Goal: Task Accomplishment & Management: Manage account settings

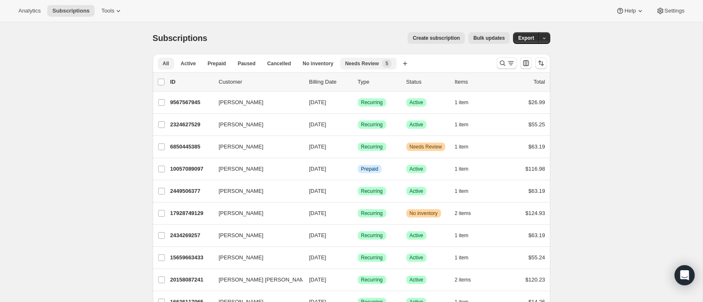
click at [389, 67] on span "New 5" at bounding box center [387, 63] width 10 height 8
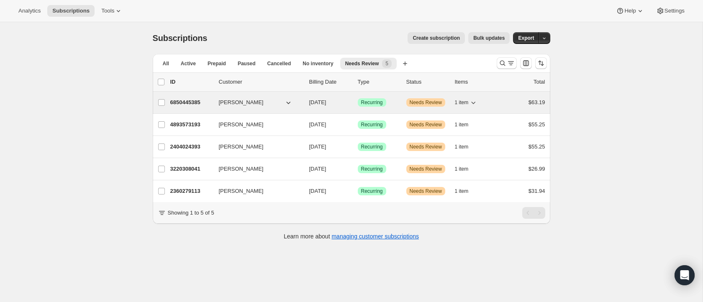
click at [285, 103] on icon "button" at bounding box center [288, 102] width 8 height 8
click at [288, 102] on icon "button" at bounding box center [288, 102] width 8 height 8
click at [289, 103] on icon "button" at bounding box center [288, 102] width 8 height 8
click at [288, 101] on icon "button" at bounding box center [288, 102] width 8 height 8
click at [465, 100] on span "1 item" at bounding box center [462, 102] width 14 height 7
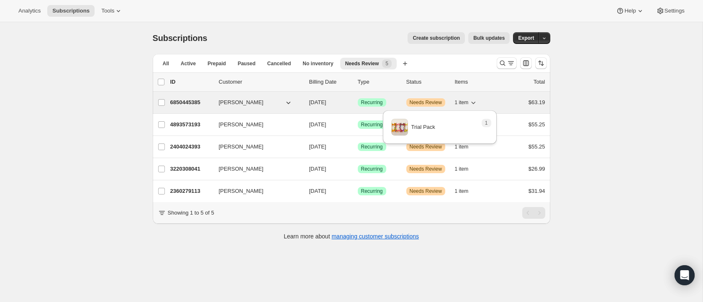
click at [474, 102] on icon "button" at bounding box center [473, 102] width 8 height 8
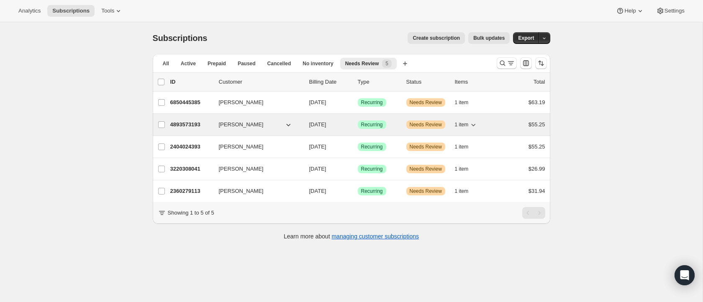
click at [465, 129] on button "1 item" at bounding box center [466, 125] width 23 height 12
click at [465, 126] on span "1 item" at bounding box center [462, 124] width 14 height 7
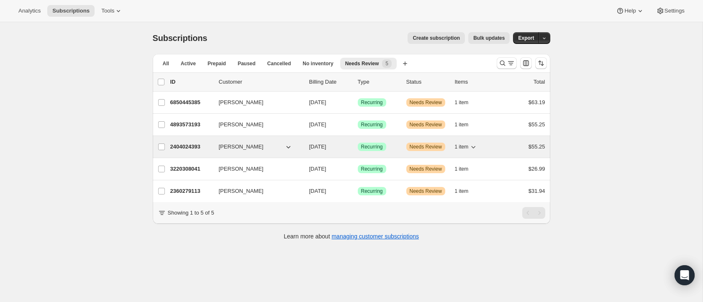
click at [466, 147] on span "1 item" at bounding box center [462, 147] width 14 height 7
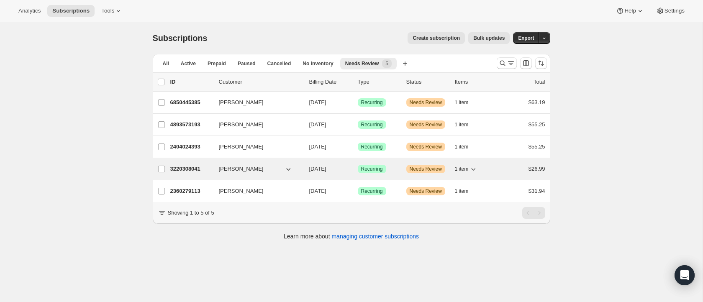
click at [463, 169] on span "1 item" at bounding box center [462, 169] width 14 height 7
click at [463, 161] on div "Lauren Muscarella 3220308041 Lauren Muscarella 11/06/2025 Success Recurring War…" at bounding box center [352, 169] width 398 height 22
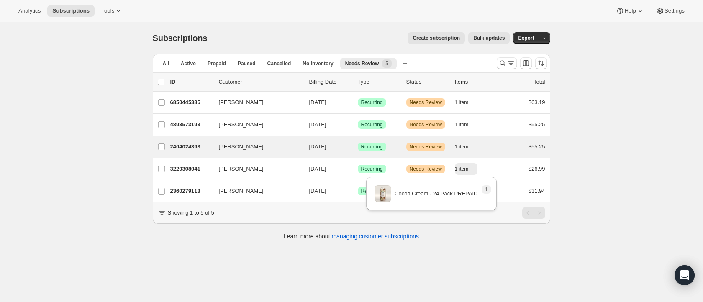
click at [475, 157] on div "Florence Nduati 2404024393 Florence Nduati 10/23/2025 Success Recurring Warning…" at bounding box center [352, 147] width 398 height 22
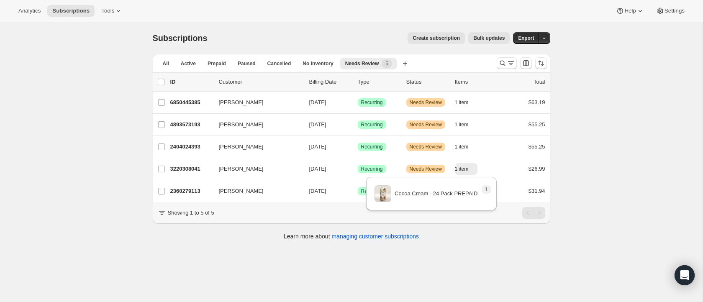
click at [607, 181] on div "Subscriptions. This page is ready Subscriptions Create subscription Bulk update…" at bounding box center [351, 173] width 703 height 302
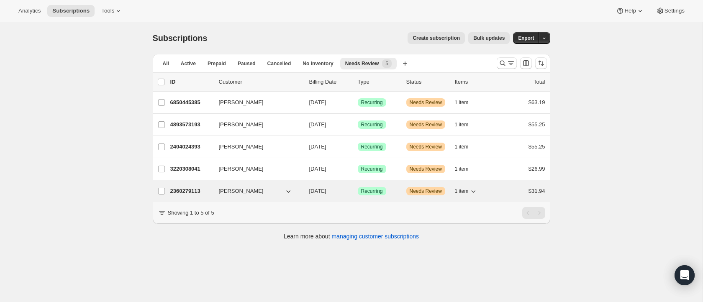
click at [470, 191] on icon "button" at bounding box center [473, 191] width 8 height 8
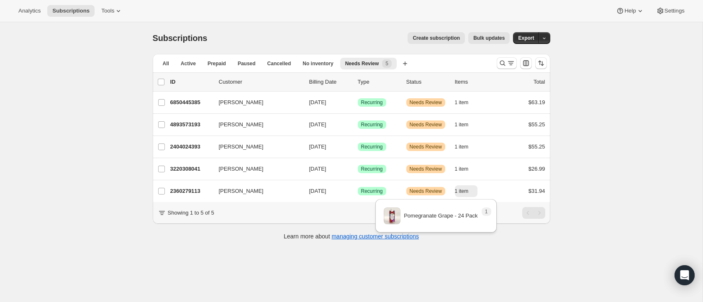
click at [623, 172] on div "Subscriptions. This page is ready Subscriptions Create subscription Bulk update…" at bounding box center [351, 173] width 703 height 302
click at [321, 59] on button "No inventory" at bounding box center [318, 64] width 41 height 12
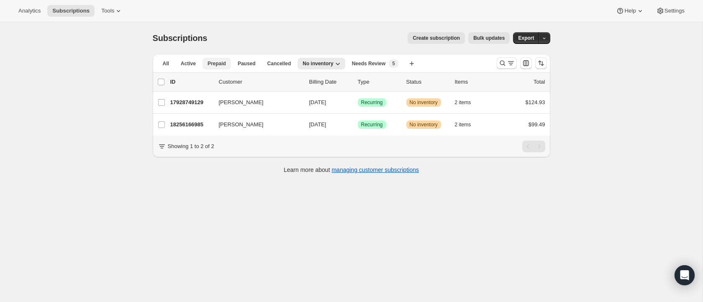
click at [214, 62] on span "Prepaid" at bounding box center [217, 63] width 18 height 7
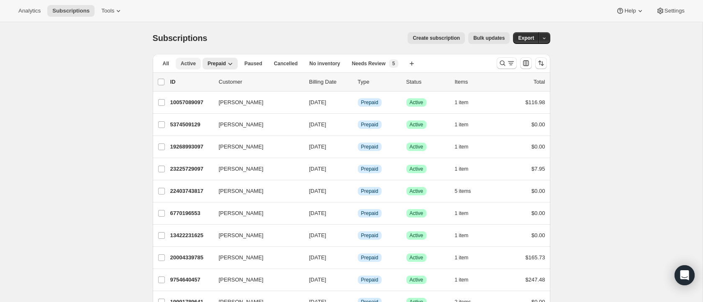
click at [196, 61] on button "Active" at bounding box center [188, 64] width 25 height 12
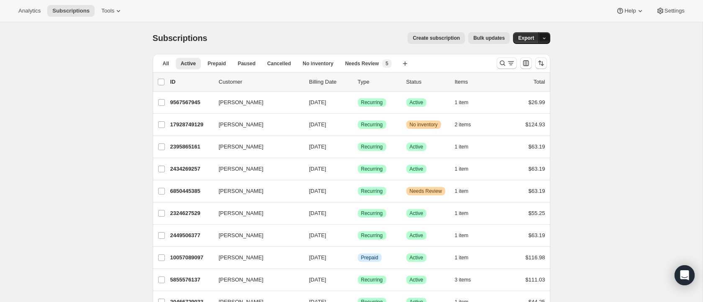
click at [543, 34] on button "button" at bounding box center [545, 38] width 12 height 12
click at [535, 37] on button "Export" at bounding box center [526, 38] width 26 height 12
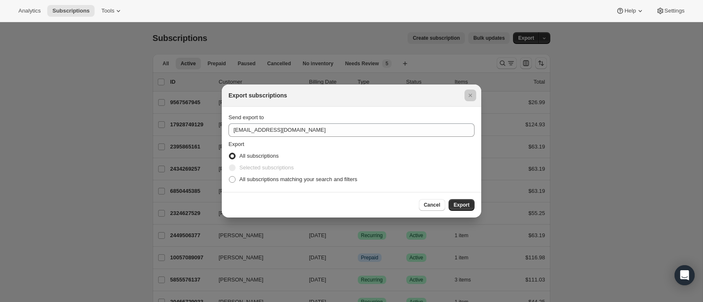
click at [534, 53] on div at bounding box center [351, 151] width 703 height 302
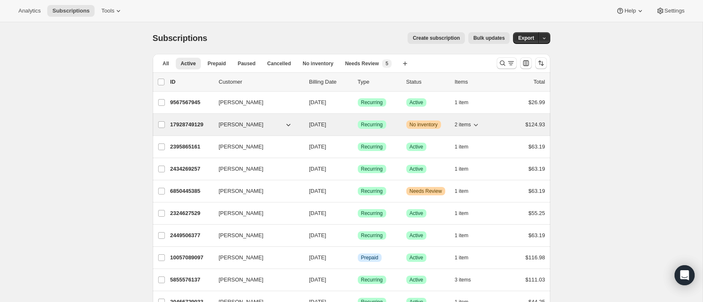
click at [473, 128] on icon "button" at bounding box center [476, 125] width 8 height 8
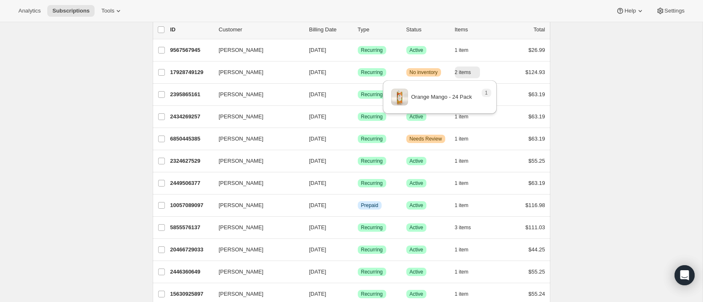
scroll to position [54, 0]
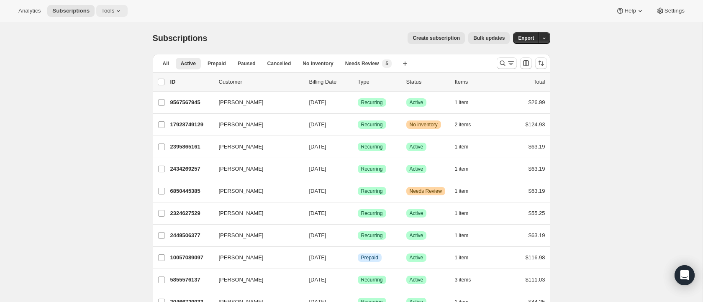
click at [118, 11] on icon at bounding box center [118, 11] width 8 height 8
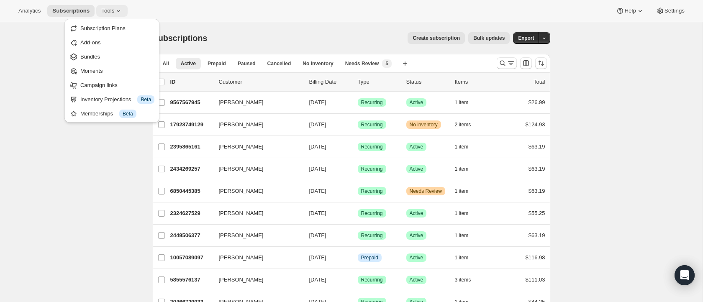
click at [118, 11] on icon at bounding box center [118, 11] width 8 height 8
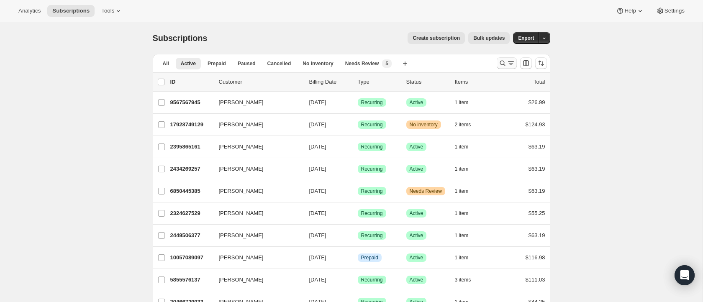
click at [504, 63] on icon "Search and filter results" at bounding box center [502, 63] width 5 height 5
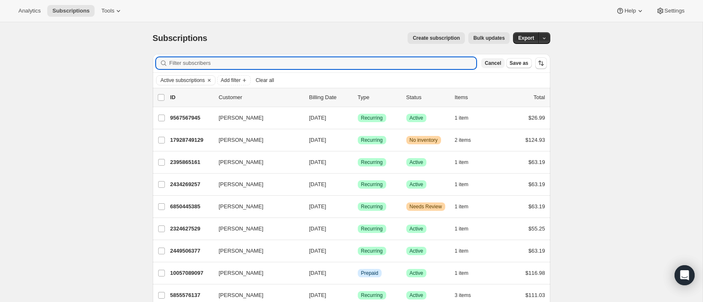
type input "v"
click at [247, 79] on icon "Add filter" at bounding box center [244, 80] width 7 height 7
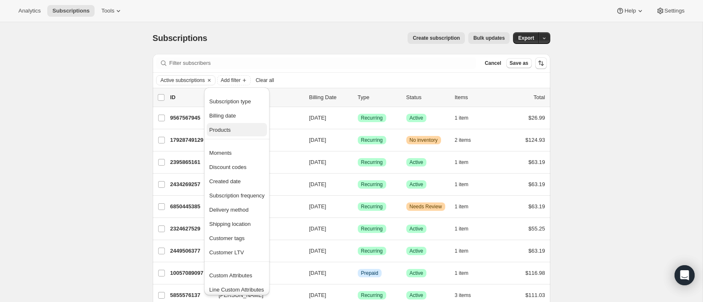
click at [238, 128] on span "Products" at bounding box center [236, 130] width 55 height 8
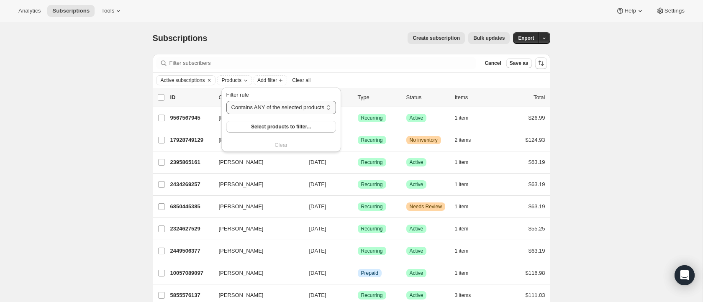
click at [270, 105] on select "Contains ANY of the selected products Contains ALL of the selected products Con…" at bounding box center [282, 107] width 110 height 13
click at [227, 101] on select "Contains ANY of the selected products Contains ALL of the selected products Con…" at bounding box center [282, 107] width 110 height 13
click at [268, 128] on span "Select products to filter..." at bounding box center [281, 127] width 60 height 7
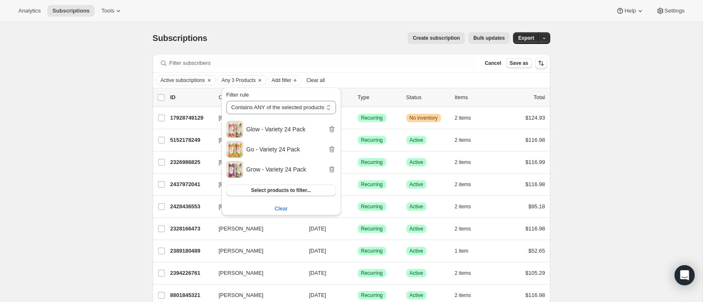
click at [582, 144] on div "Subscriptions. This page is ready Subscriptions Create subscription Bulk update…" at bounding box center [351, 187] width 703 height 331
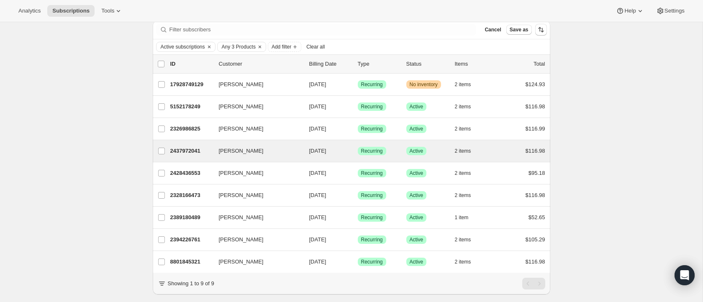
scroll to position [34, 0]
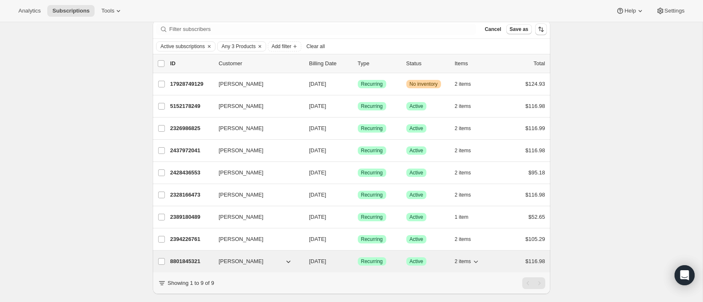
click at [461, 261] on span "2 items" at bounding box center [463, 261] width 16 height 7
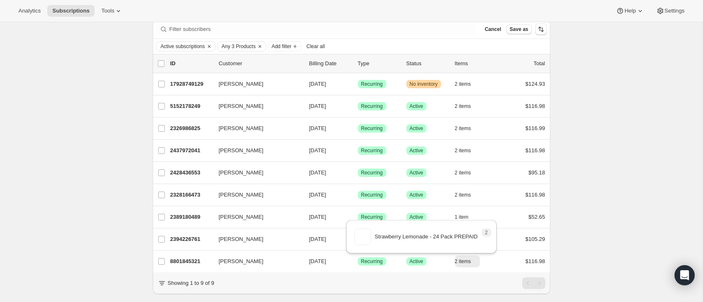
click at [218, 280] on div "Showing 1 to 9 of 9" at bounding box center [352, 284] width 388 height 12
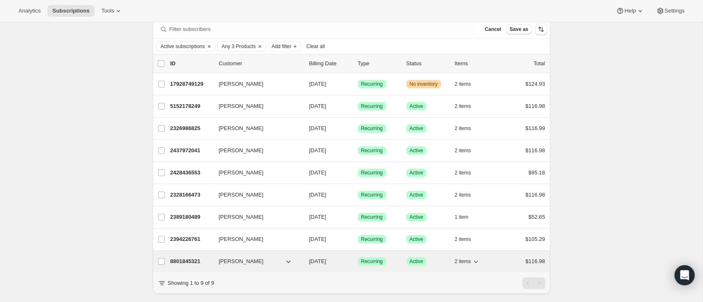
click at [227, 263] on span "Lindsay Barker" at bounding box center [241, 261] width 45 height 8
click at [292, 263] on button "Lindsay Barker" at bounding box center [256, 261] width 84 height 13
click at [289, 263] on icon "button" at bounding box center [288, 262] width 4 height 3
click at [223, 256] on div "8801845321 Lindsay Barker 11/09/2025 Success Recurring Success Active 2 items $…" at bounding box center [357, 262] width 375 height 12
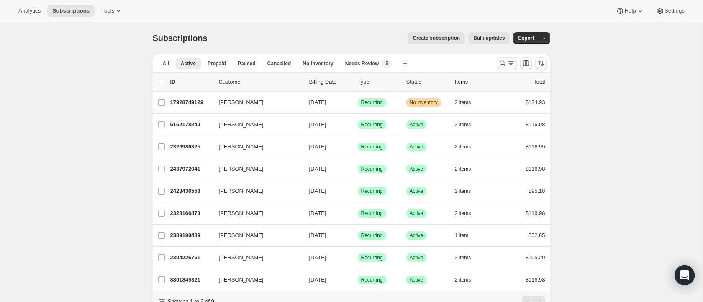
click at [510, 65] on icon "Search and filter results" at bounding box center [511, 63] width 8 height 8
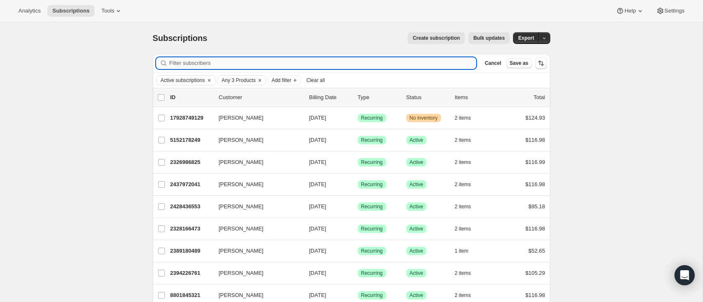
type input "v"
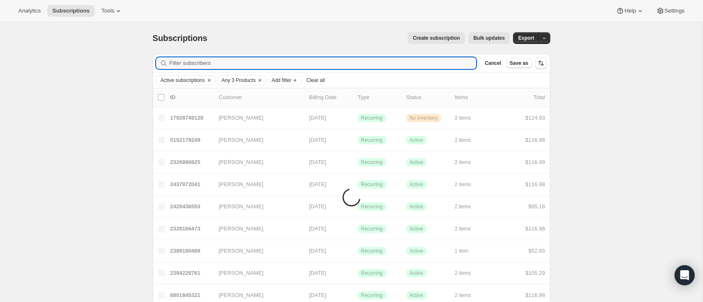
click at [62, 113] on div "Subscriptions. This page is ready Subscriptions Create subscription Bulk update…" at bounding box center [351, 187] width 703 height 331
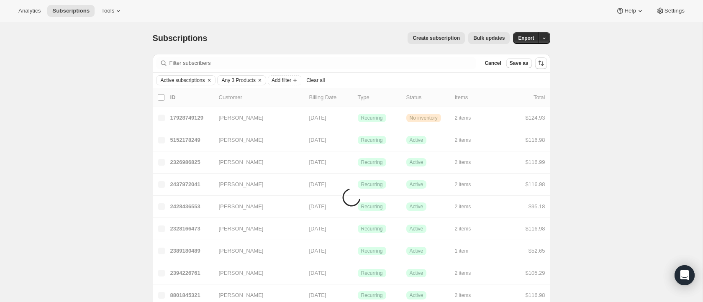
click at [606, 76] on div "Subscriptions. This page is ready Subscriptions Create subscription Bulk update…" at bounding box center [351, 187] width 703 height 331
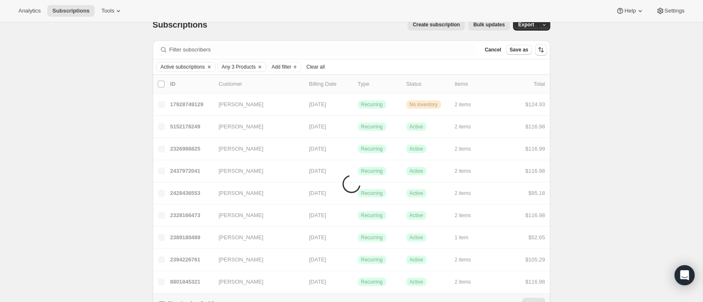
scroll to position [51, 0]
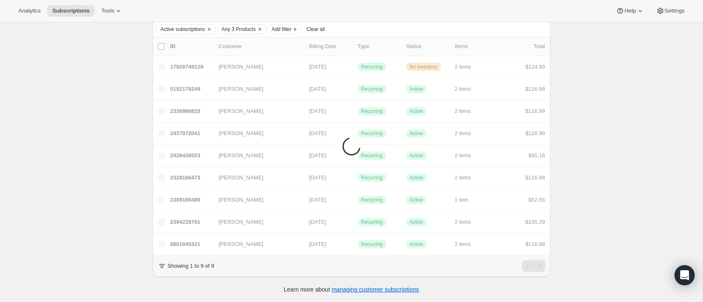
click at [220, 238] on li "Items are loading" at bounding box center [352, 146] width 398 height 218
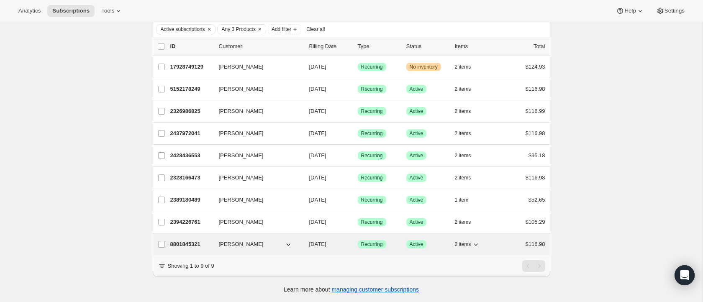
click at [193, 244] on p "8801845321" at bounding box center [191, 244] width 42 height 8
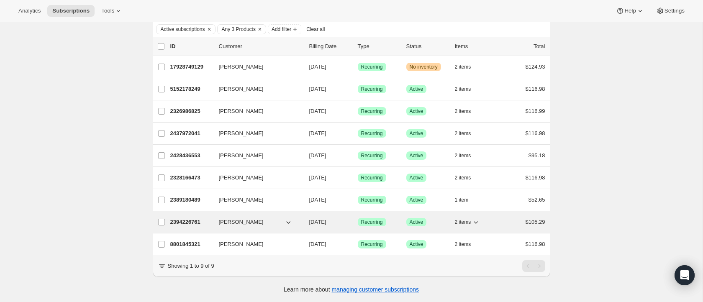
click at [196, 223] on p "2394226761" at bounding box center [191, 222] width 42 height 8
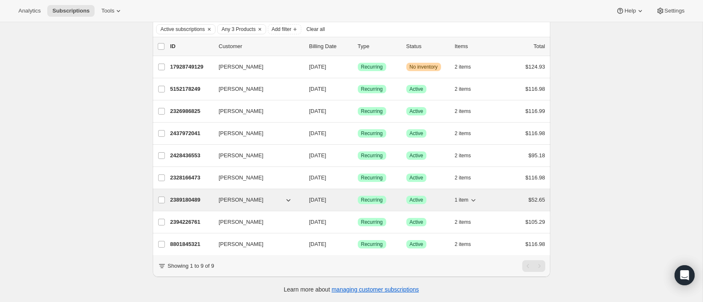
click at [196, 198] on p "2389180489" at bounding box center [191, 200] width 42 height 8
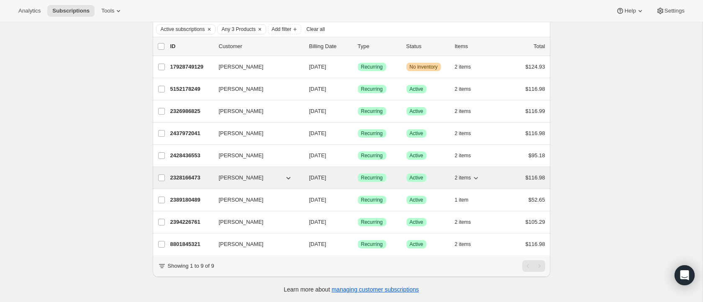
click at [188, 177] on p "2328166473" at bounding box center [191, 178] width 42 height 8
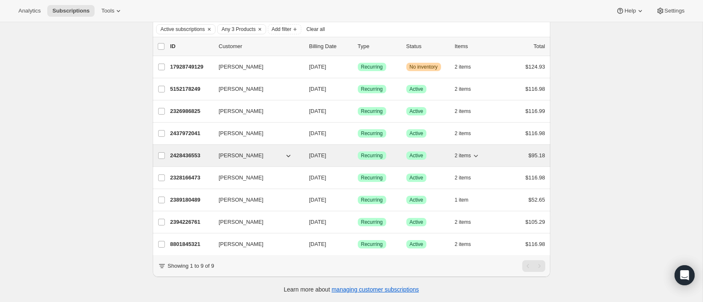
click at [185, 159] on p "2428436553" at bounding box center [191, 156] width 42 height 8
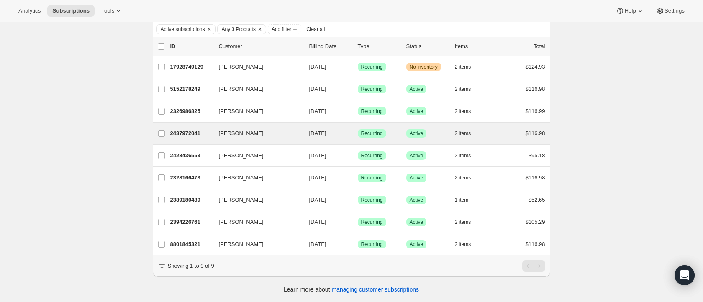
click at [199, 141] on div "Brieanna Hardwick 2437972041 Brieanna Hardwick 10/18/2025 Success Recurring Suc…" at bounding box center [352, 134] width 398 height 22
click at [195, 133] on p "2437972041" at bounding box center [191, 133] width 42 height 8
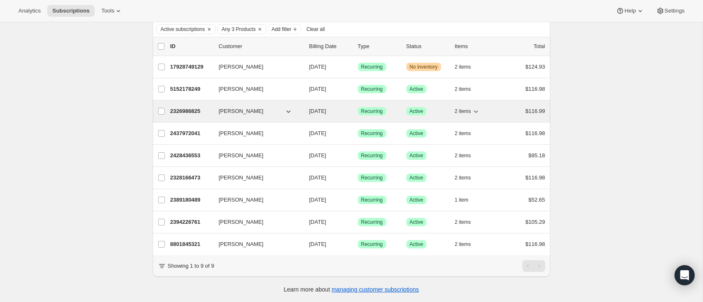
click at [189, 112] on p "2326986825" at bounding box center [191, 111] width 42 height 8
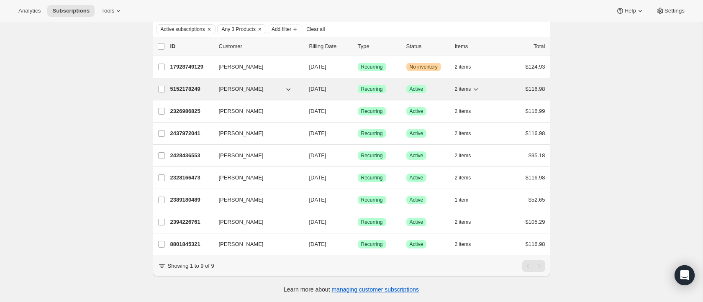
click at [183, 90] on p "5152178249" at bounding box center [191, 89] width 42 height 8
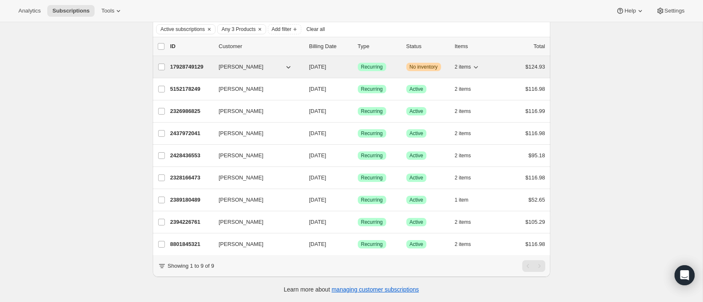
click at [179, 66] on p "17928749129" at bounding box center [191, 67] width 42 height 8
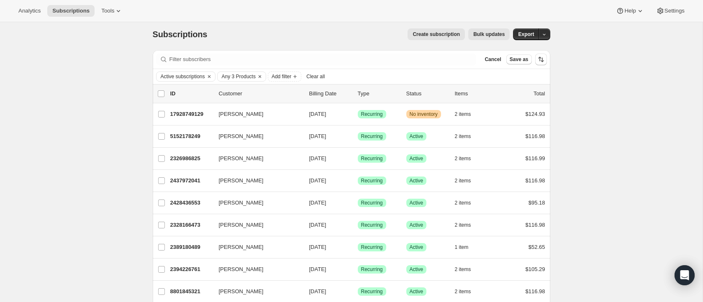
scroll to position [0, 0]
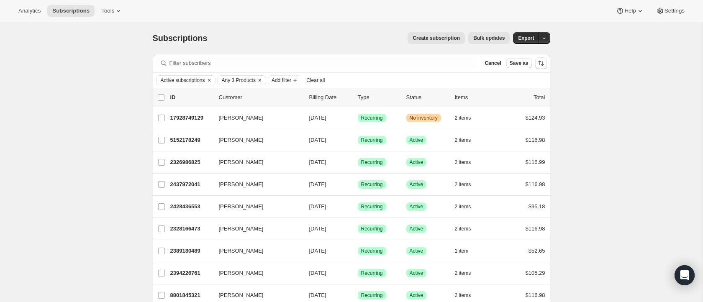
click at [255, 79] on span "Any 3 Products" at bounding box center [239, 80] width 34 height 7
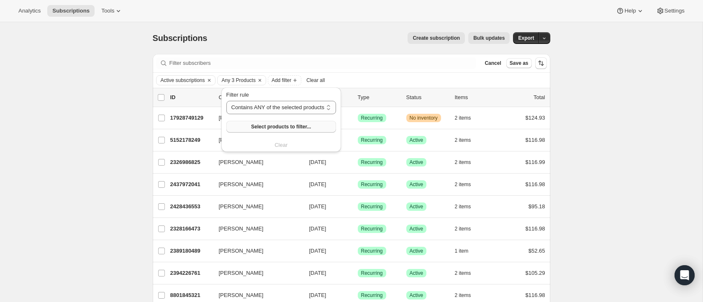
click at [270, 126] on span "Select products to filter..." at bounding box center [281, 127] width 60 height 7
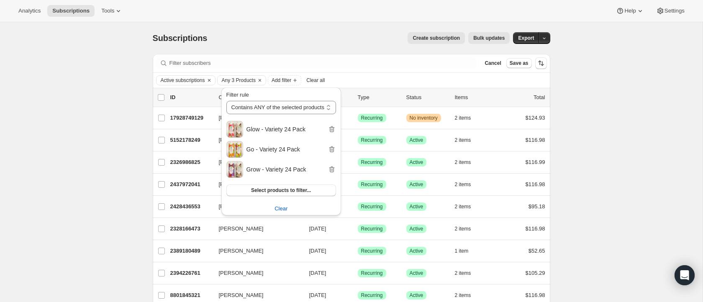
click at [104, 100] on div "Subscriptions. This page is ready Subscriptions Create subscription Bulk update…" at bounding box center [351, 187] width 703 height 331
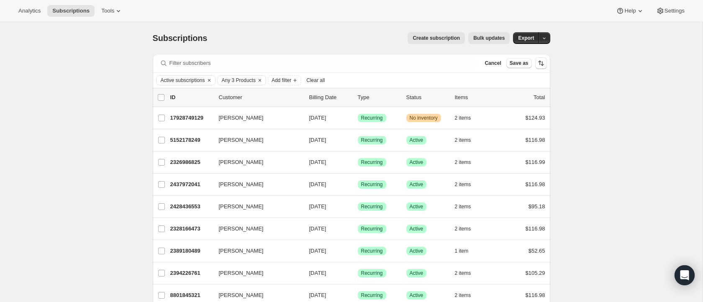
scroll to position [51, 0]
